Goal: Transaction & Acquisition: Purchase product/service

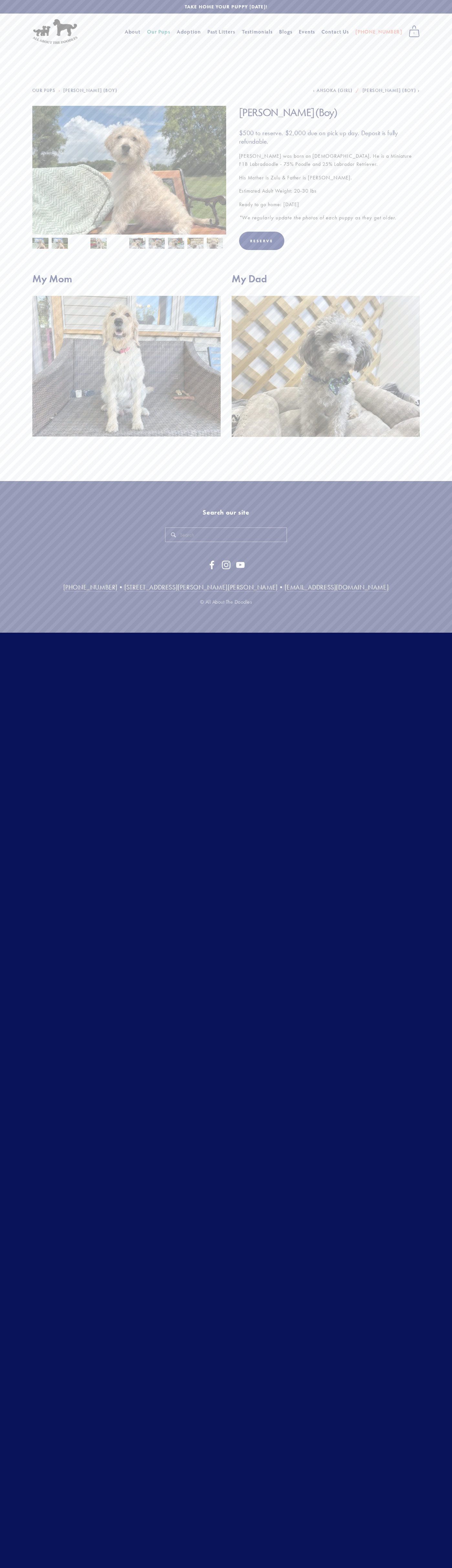
click at [339, 25] on div "Cart 0 About Our Pups Adoption Past Litters Standard Mini Testimonials Blogs Ev…" at bounding box center [262, 32] width 322 height 16
click at [443, 632] on html "No results found. Cart 0 About Our Pups" at bounding box center [226, 316] width 452 height 632
click at [447, 632] on html "No results found. Cart 0 About Our Pups" at bounding box center [226, 316] width 452 height 632
click at [20, 632] on html "No results found. Cart 0 About Our Pups" at bounding box center [226, 316] width 452 height 632
click at [129, 178] on img at bounding box center [129, 178] width 194 height 145
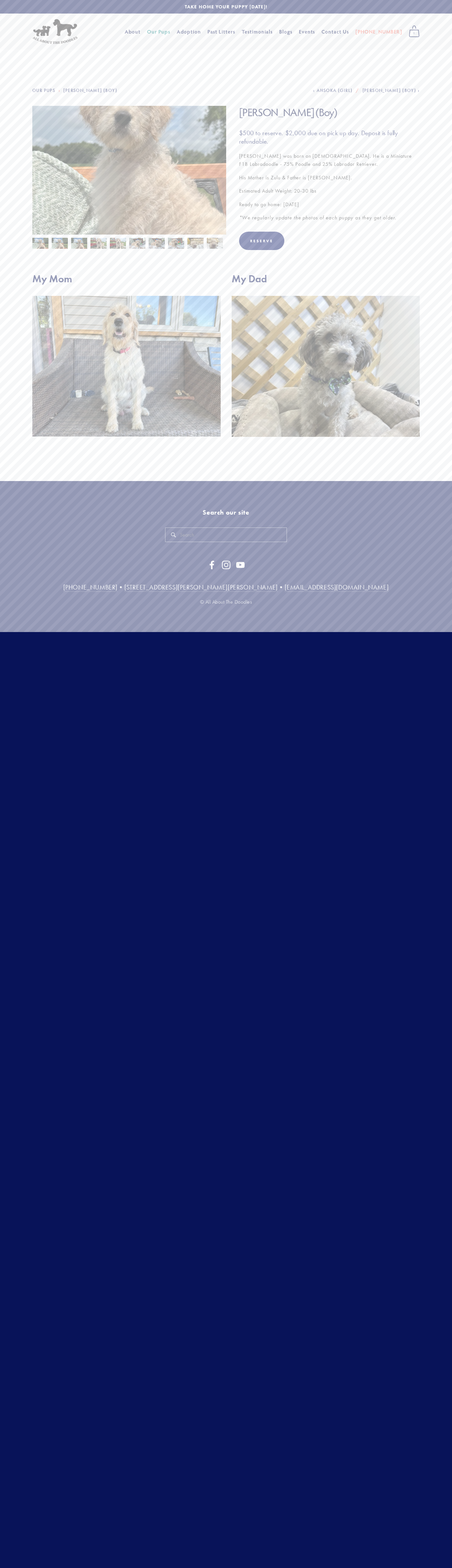
click at [129, 170] on img at bounding box center [129, 178] width 194 height 145
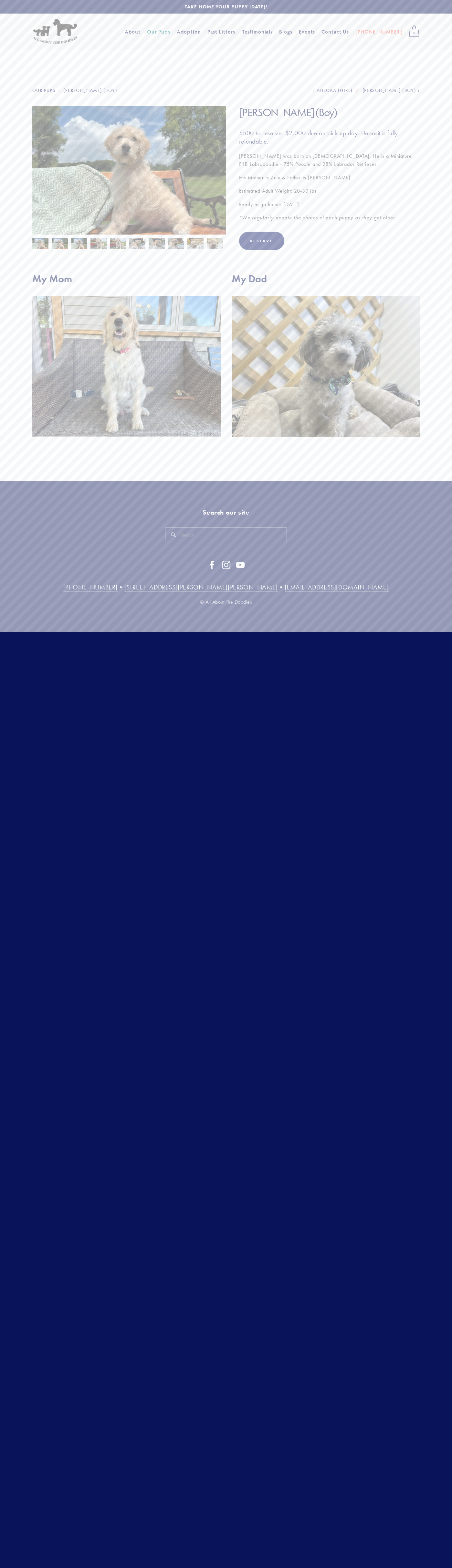
click at [329, 160] on p "[PERSON_NAME] was born on [DEMOGRAPHIC_DATA]. He is a Miniature F1B Labradoodle…" at bounding box center [329, 160] width 181 height 16
click at [196, 243] on img at bounding box center [195, 243] width 16 height 12
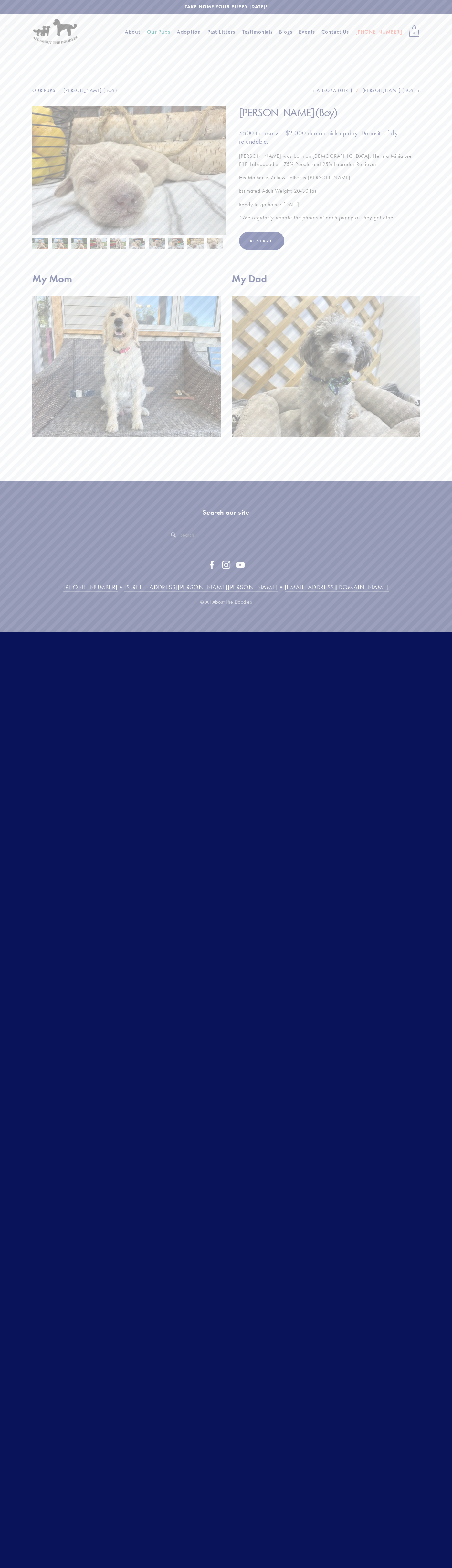
click at [329, 241] on div "Reserve" at bounding box center [329, 241] width 181 height 18
click at [126, 357] on img at bounding box center [126, 366] width 188 height 141
click at [213, 27] on div "About Our Pups Adoption Past Litters Standard Mini Testimonials Blogs Events Co…" at bounding box center [236, 31] width 230 height 12
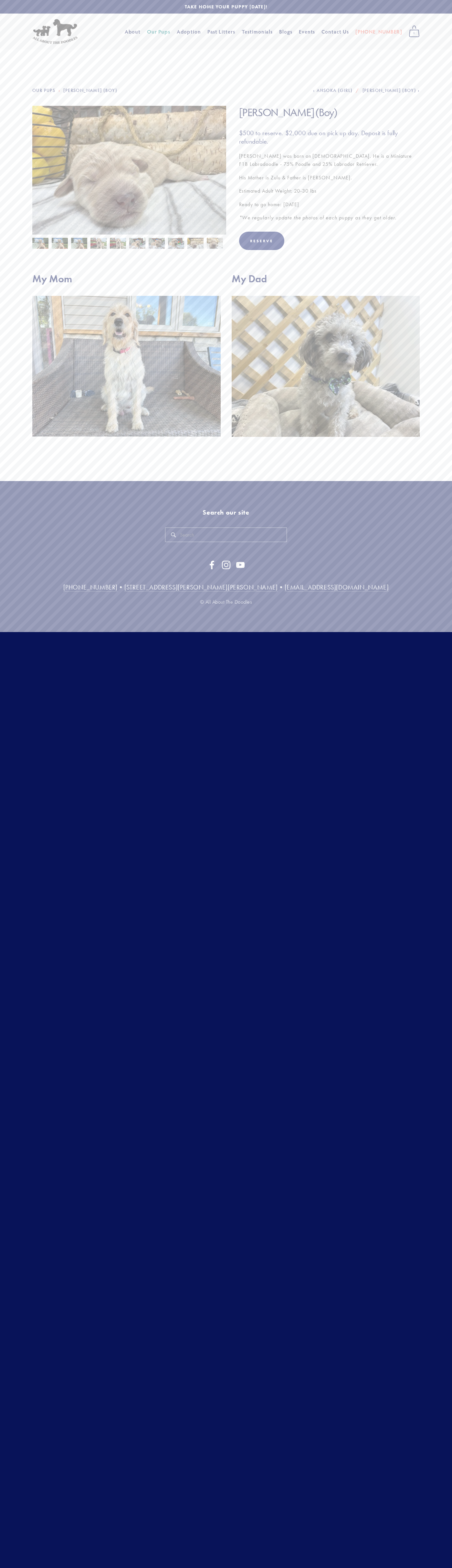
click at [438, 632] on html "No results found. Cart 0 About Our Pups" at bounding box center [226, 316] width 452 height 632
click at [125, 632] on html "No results found. Cart 0 About Our Pups" at bounding box center [226, 316] width 452 height 632
click at [12, 632] on html "No results found. Cart 0 About Our Pups" at bounding box center [226, 316] width 452 height 632
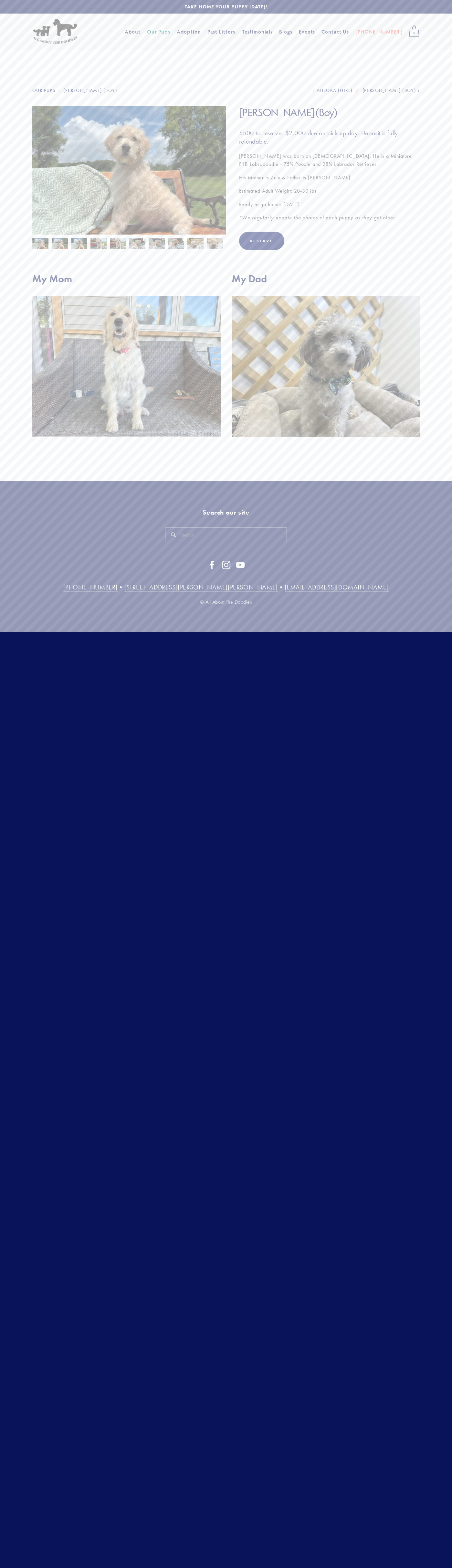
click at [129, 178] on img at bounding box center [129, 178] width 194 height 145
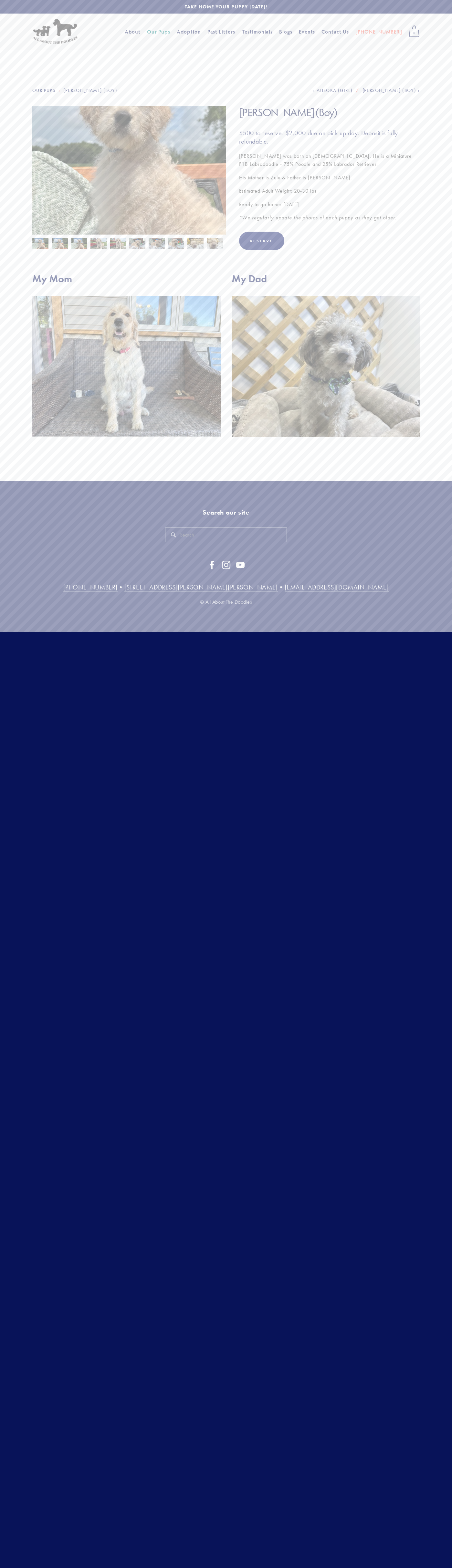
click at [129, 170] on img at bounding box center [129, 178] width 194 height 145
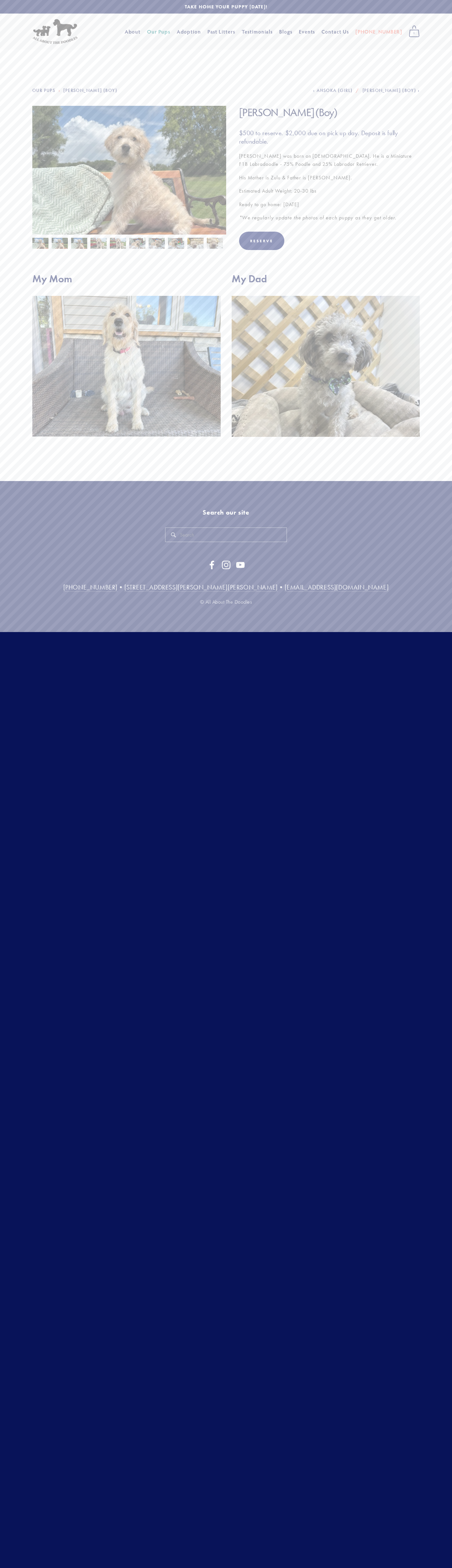
click at [329, 160] on p "[PERSON_NAME] was born on [DEMOGRAPHIC_DATA]. He is a Miniature F1B Labradoodle…" at bounding box center [329, 160] width 181 height 16
click at [137, 243] on img at bounding box center [137, 243] width 16 height 12
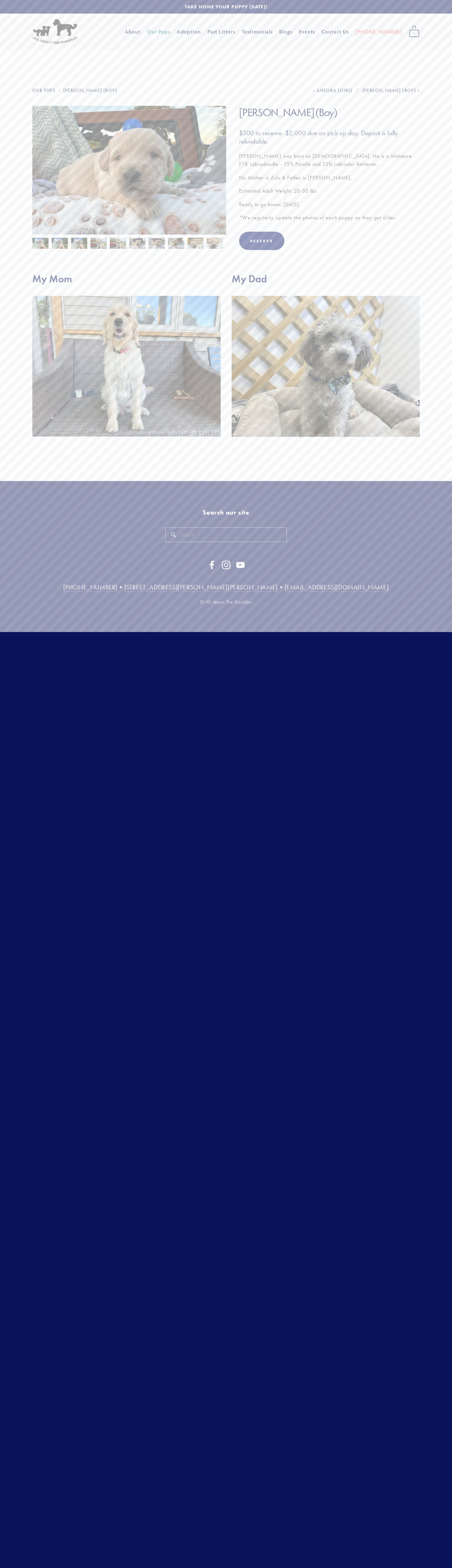
click at [329, 241] on div "Reserve" at bounding box center [329, 241] width 181 height 18
click at [126, 357] on img at bounding box center [126, 366] width 188 height 141
